Goal: Information Seeking & Learning: Learn about a topic

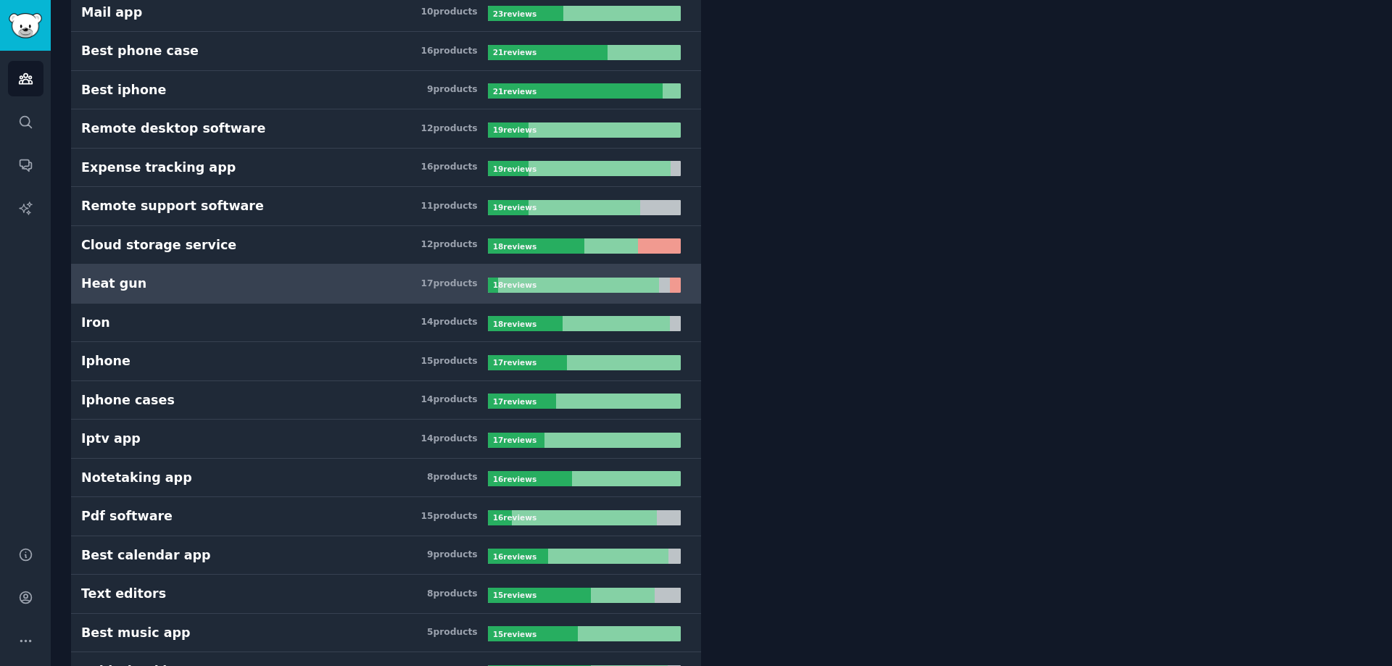
scroll to position [797, 0]
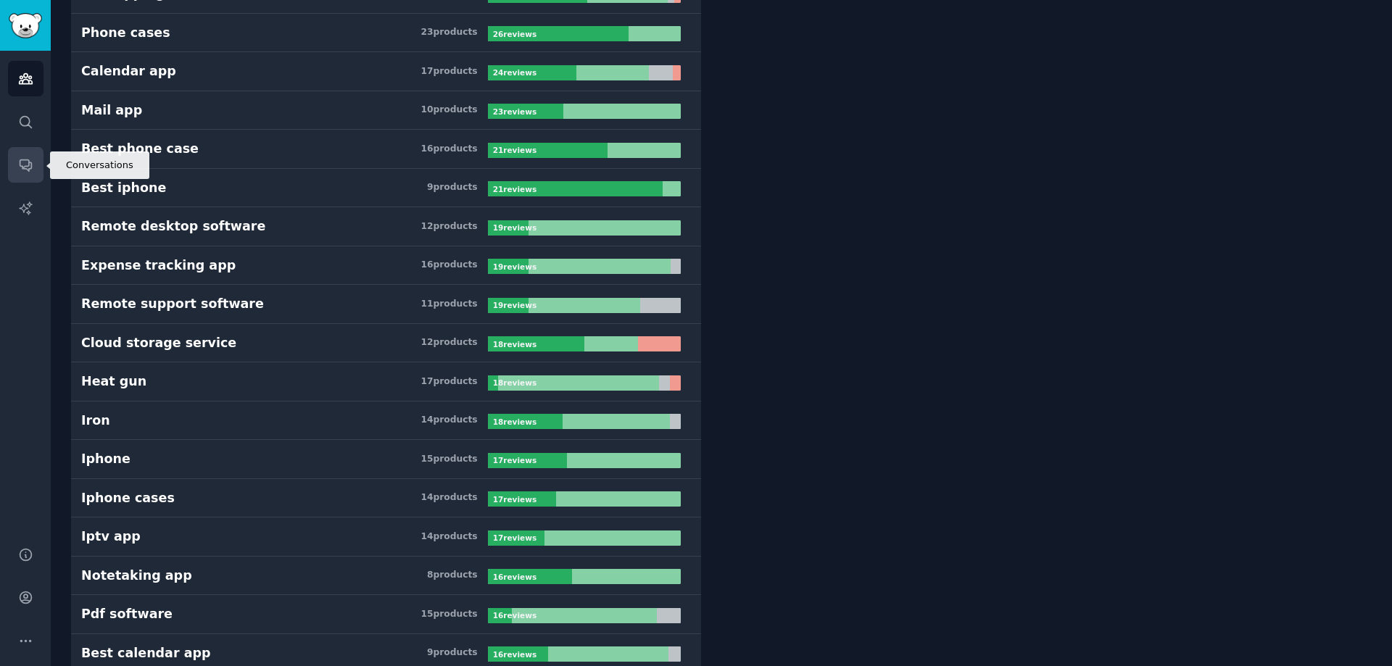
click at [36, 172] on link "Conversations" at bounding box center [26, 165] width 36 height 36
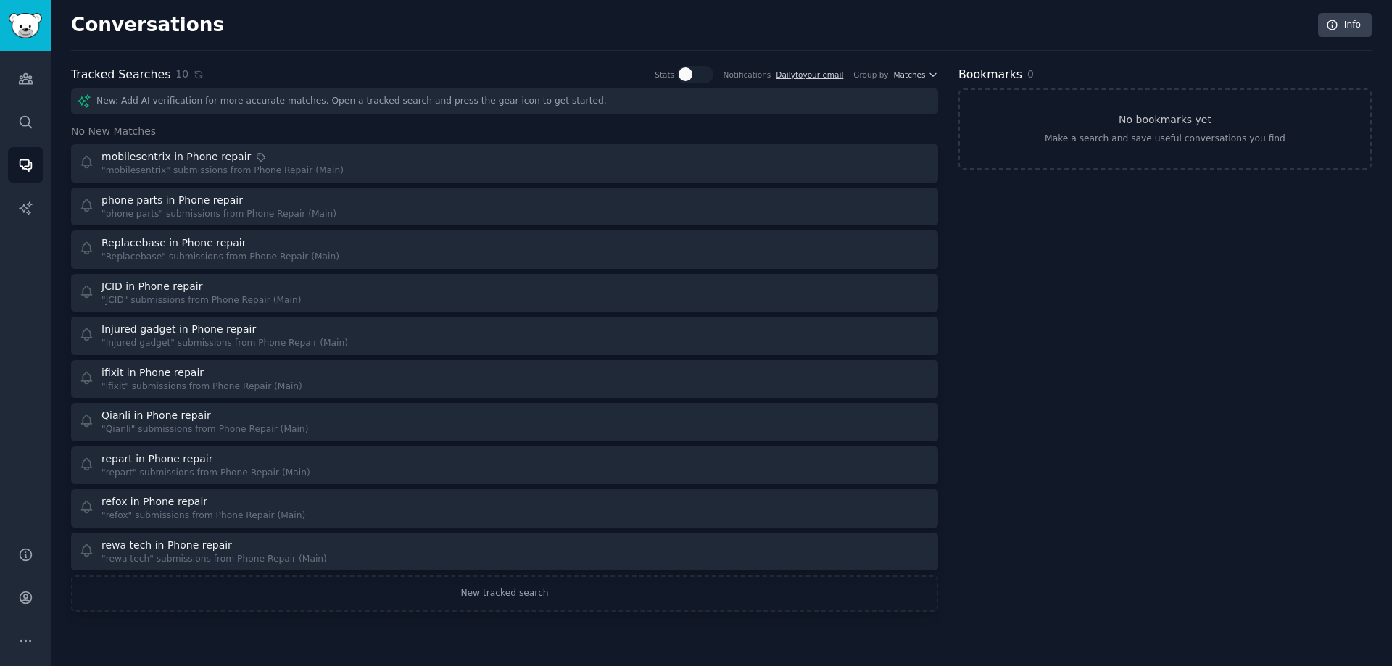
click at [461, 138] on h3 "No New Matches" at bounding box center [504, 131] width 867 height 15
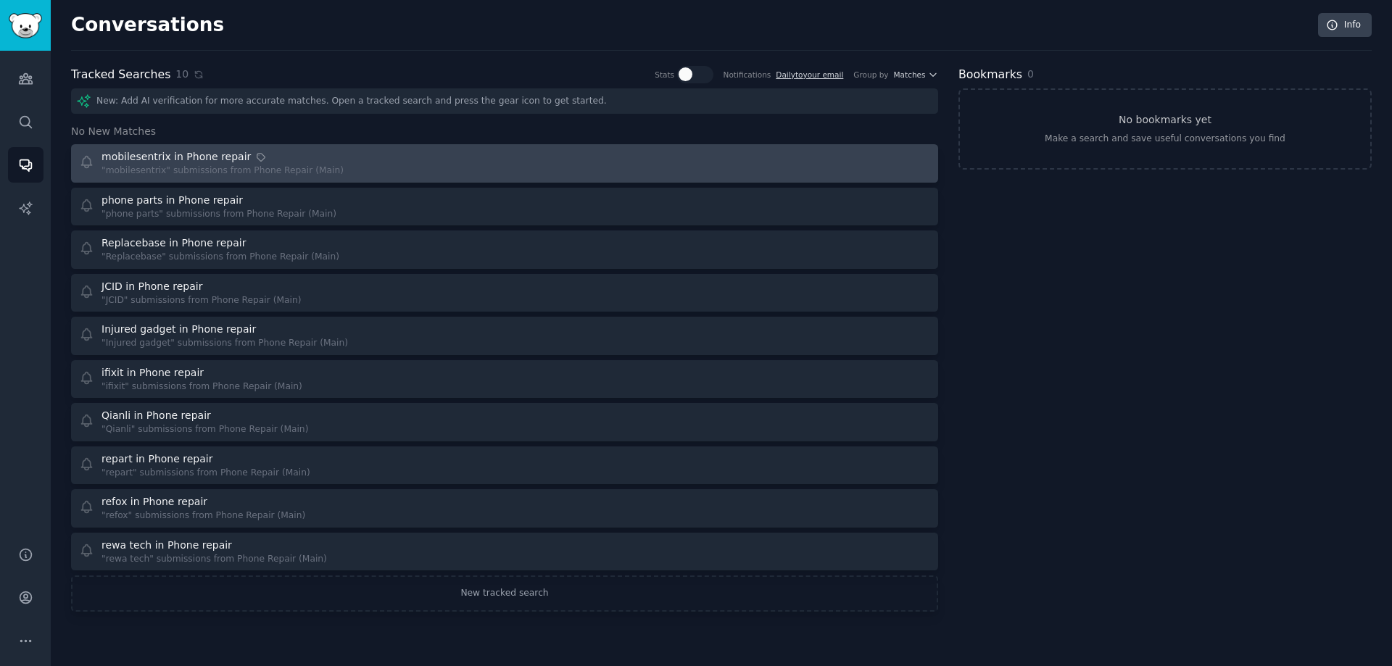
click at [456, 162] on div "mobilesentrix in Phone repair "mobilesentrix" submissions from Phone Repair (Ma…" at bounding box center [287, 163] width 416 height 28
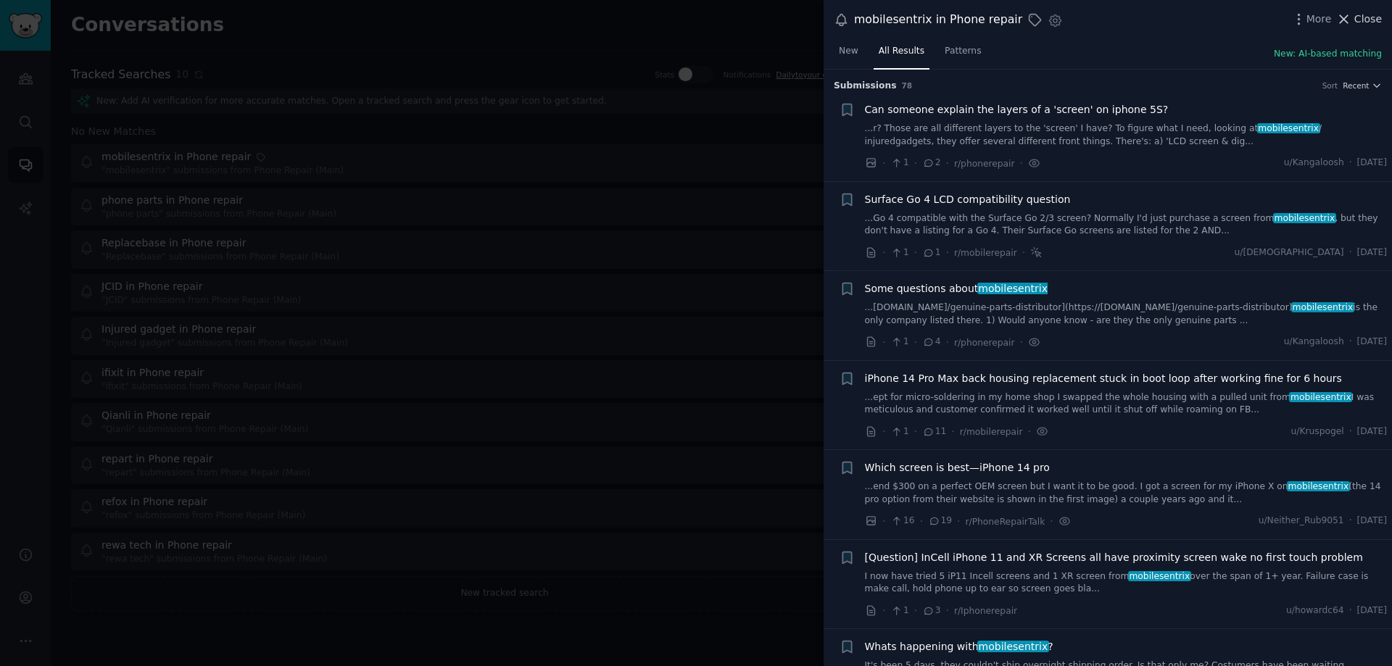
click at [1372, 20] on span "Close" at bounding box center [1368, 19] width 28 height 15
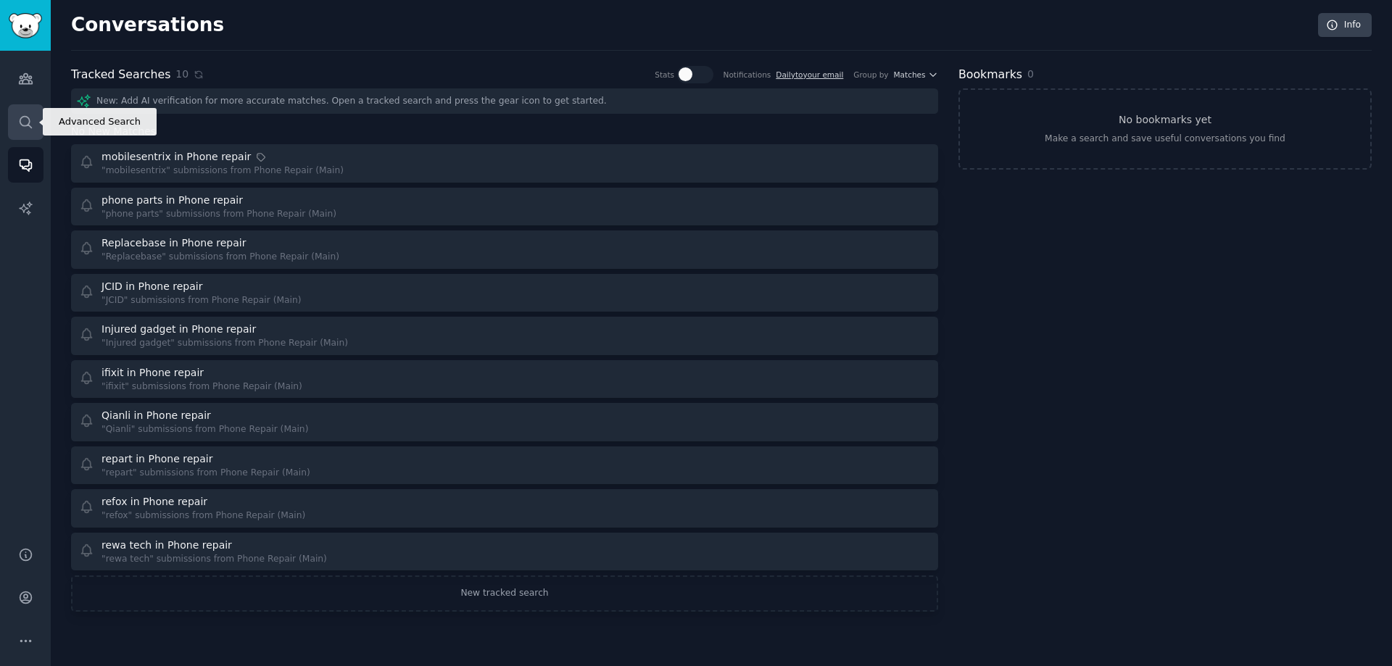
click at [12, 120] on link "Search" at bounding box center [26, 122] width 36 height 36
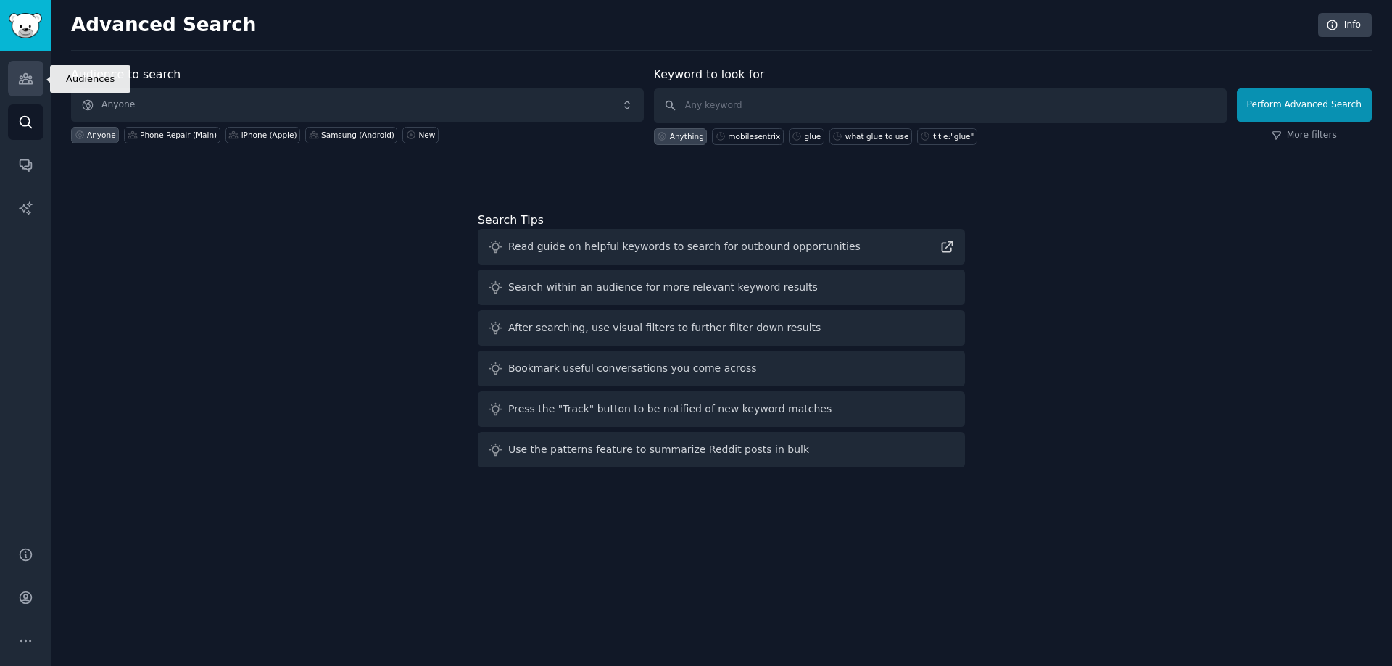
click at [15, 82] on link "Audiences" at bounding box center [26, 79] width 36 height 36
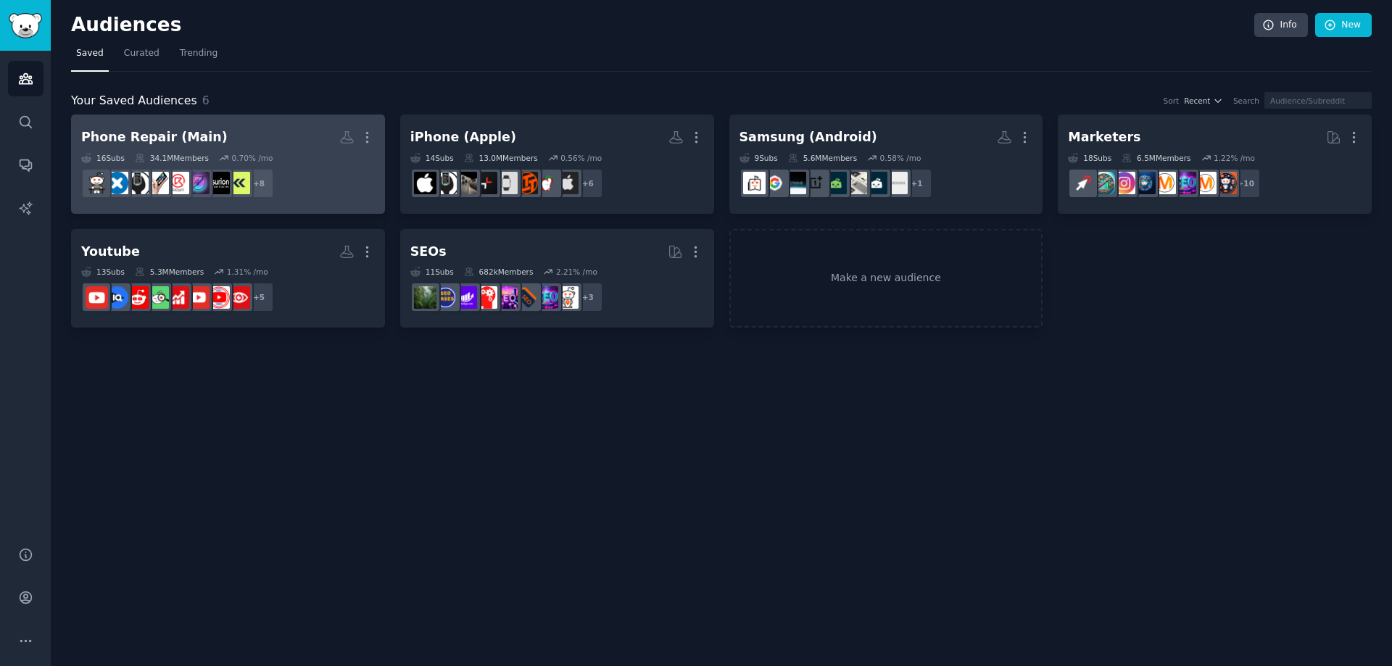
click at [210, 140] on div "Phone Repair (Main)" at bounding box center [154, 137] width 146 height 18
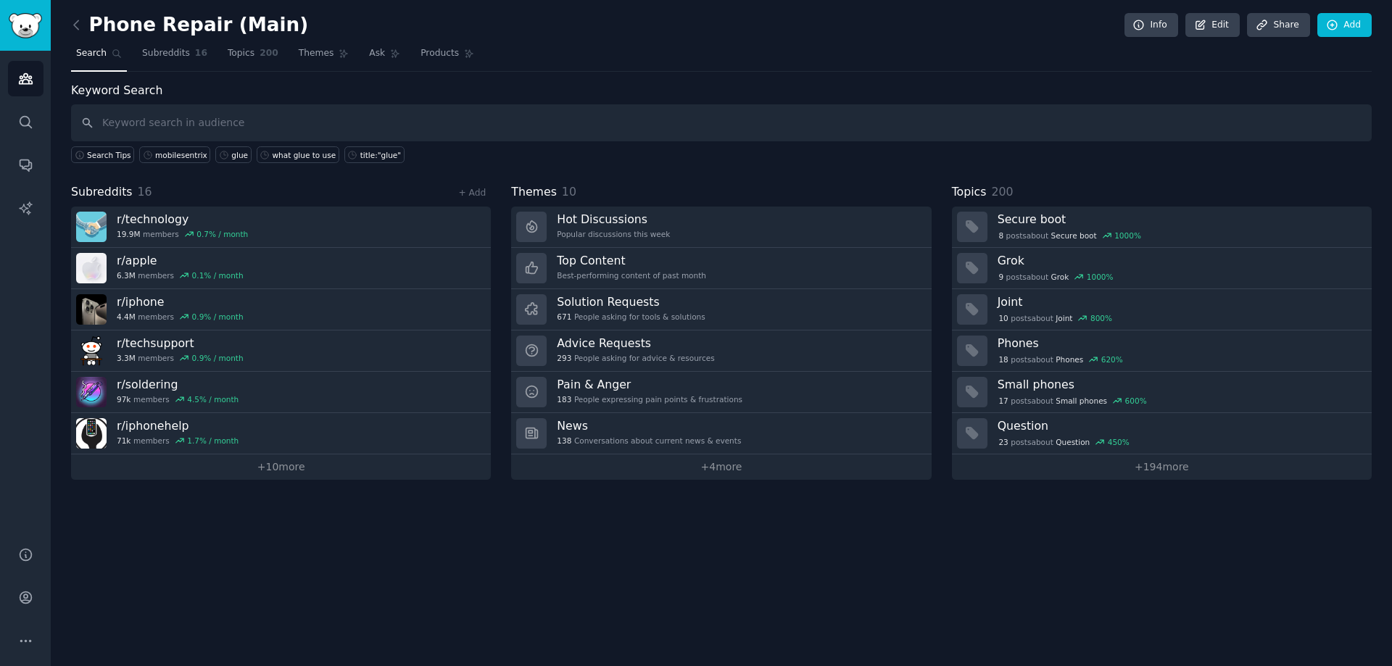
click at [178, 118] on input "text" at bounding box center [721, 122] width 1300 height 37
type input "JK Screen"
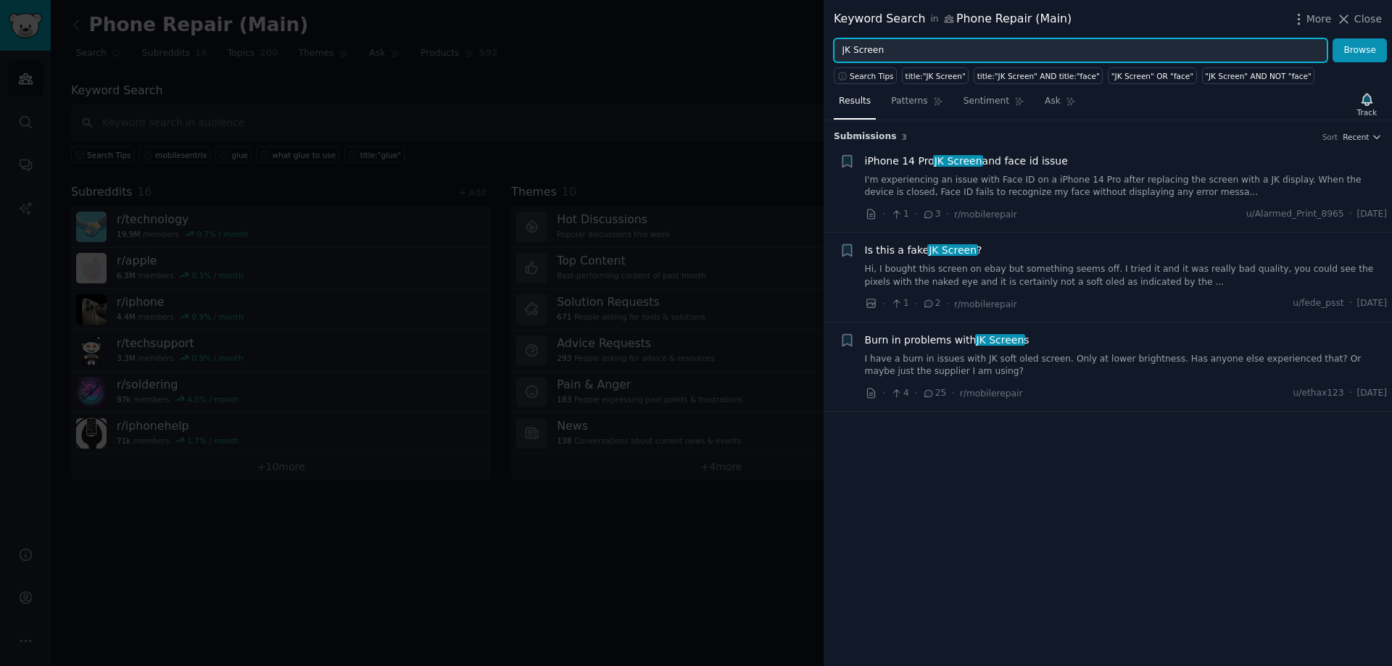
drag, startPoint x: 850, startPoint y: 51, endPoint x: 842, endPoint y: 50, distance: 8.0
click at [842, 50] on input "JK Screen" at bounding box center [1081, 50] width 494 height 25
click at [1332, 38] on button "Browse" at bounding box center [1359, 50] width 54 height 25
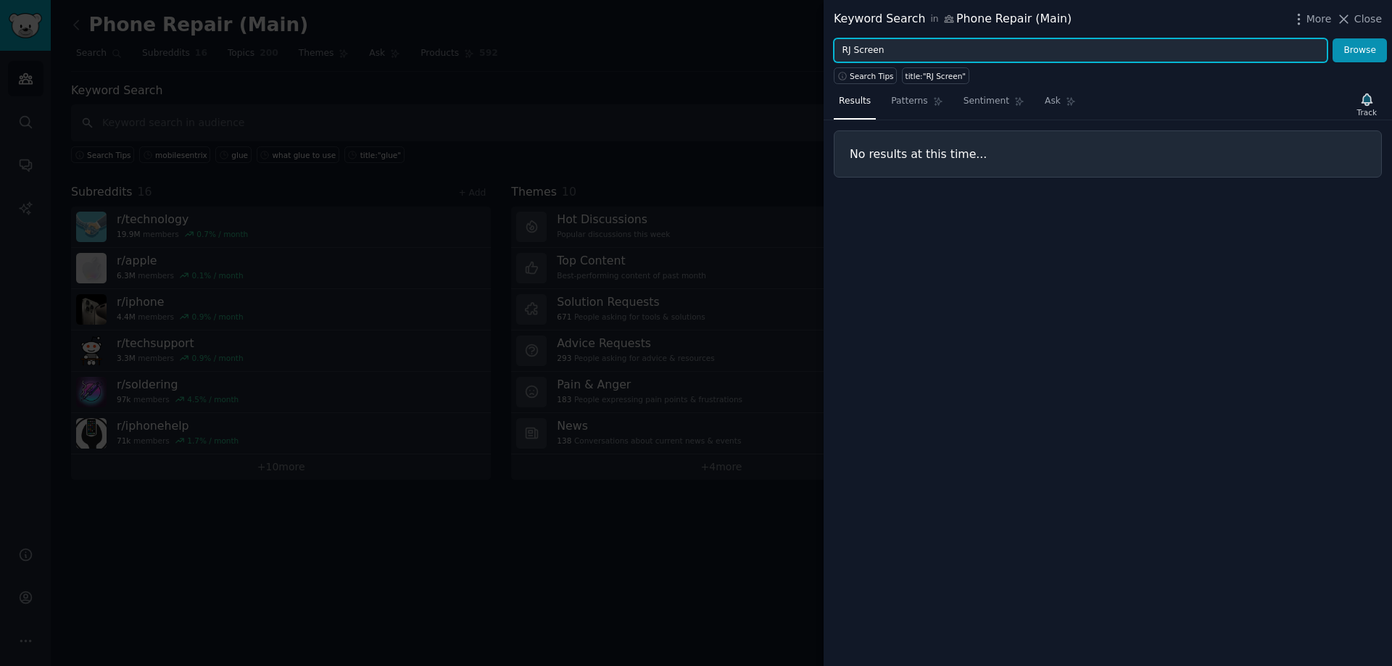
drag, startPoint x: 850, startPoint y: 49, endPoint x: 835, endPoint y: 48, distance: 15.3
click at [835, 48] on input "RJ Screen" at bounding box center [1081, 50] width 494 height 25
click at [1332, 38] on button "Browse" at bounding box center [1359, 50] width 54 height 25
drag, startPoint x: 860, startPoint y: 48, endPoint x: 833, endPoint y: 46, distance: 26.9
click at [833, 46] on div "NCC Screen Browse" at bounding box center [1107, 50] width 568 height 25
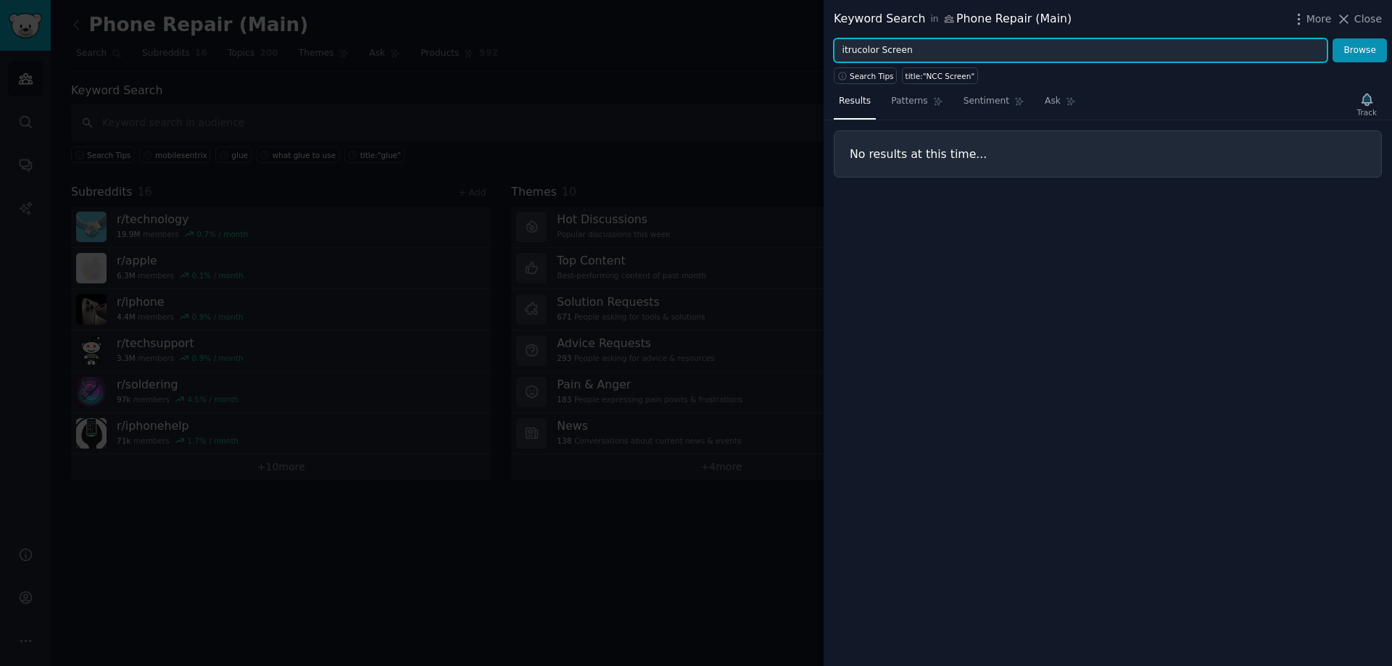
click at [1332, 38] on button "Browse" at bounding box center [1359, 50] width 54 height 25
type input "itrcolor Screen"
click at [1332, 38] on button "Browse" at bounding box center [1359, 50] width 54 height 25
drag, startPoint x: 912, startPoint y: 48, endPoint x: 818, endPoint y: 52, distance: 93.6
click at [818, 52] on div "Keyword Search in Phone Repair (Main) More Close itrcolor Screen Browse Search …" at bounding box center [696, 333] width 1392 height 666
